Goal: Information Seeking & Learning: Learn about a topic

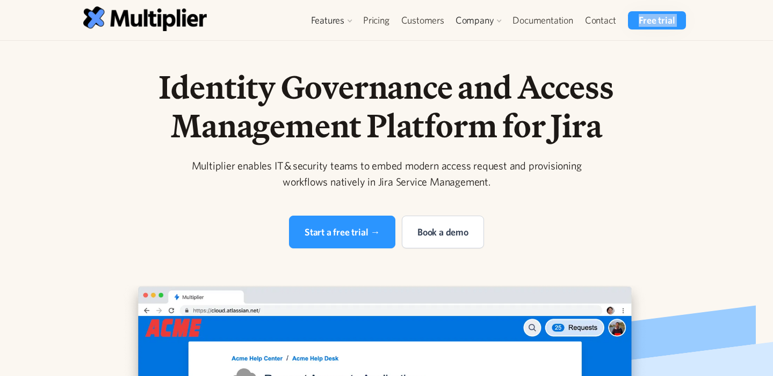
click at [478, 90] on link "Blog" at bounding box center [482, 85] width 50 height 19
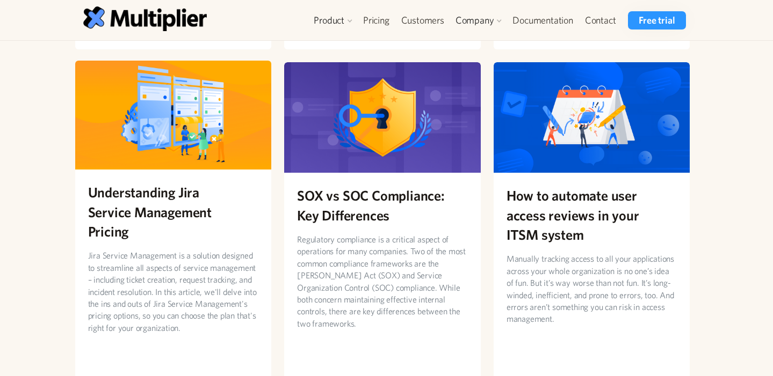
scroll to position [453, 0]
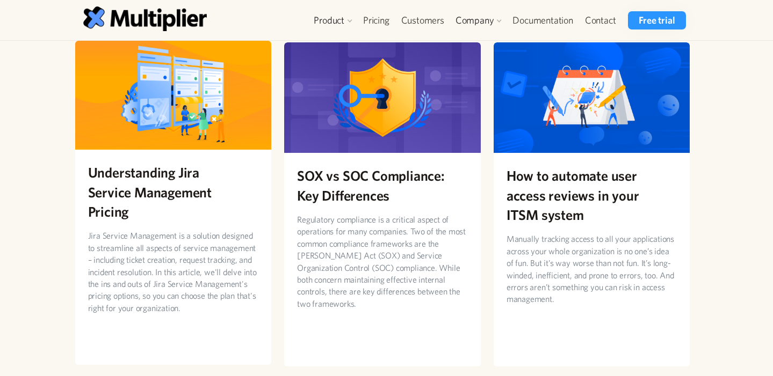
click at [233, 215] on h2 "Understanding Jira Service Management Pricing" at bounding box center [173, 192] width 171 height 59
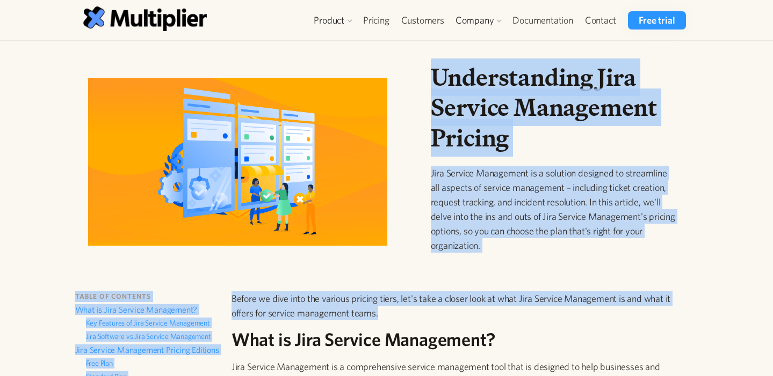
drag, startPoint x: 431, startPoint y: 75, endPoint x: 512, endPoint y: 312, distance: 250.3
click at [512, 312] on p "Before we dive into the various pricing tiers, let's take a closer look at what…" at bounding box center [460, 306] width 459 height 29
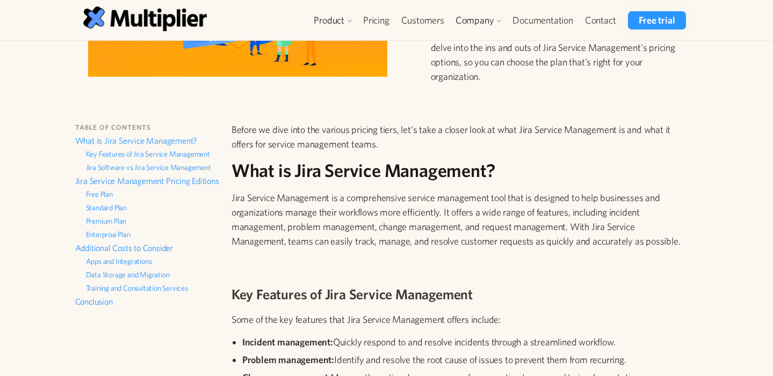
scroll to position [41, 0]
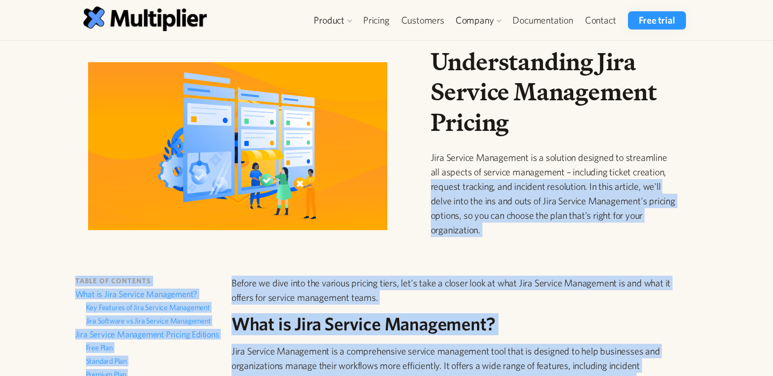
scroll to position [0, 0]
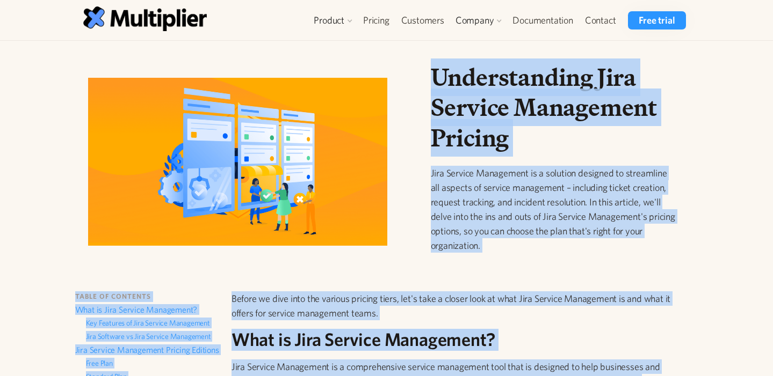
drag, startPoint x: 515, startPoint y: 213, endPoint x: 431, endPoint y: 81, distance: 156.4
copy div "Understanding Jira Service Management Pricing Jira Service Management is a solu…"
